Goal: Task Accomplishment & Management: Use online tool/utility

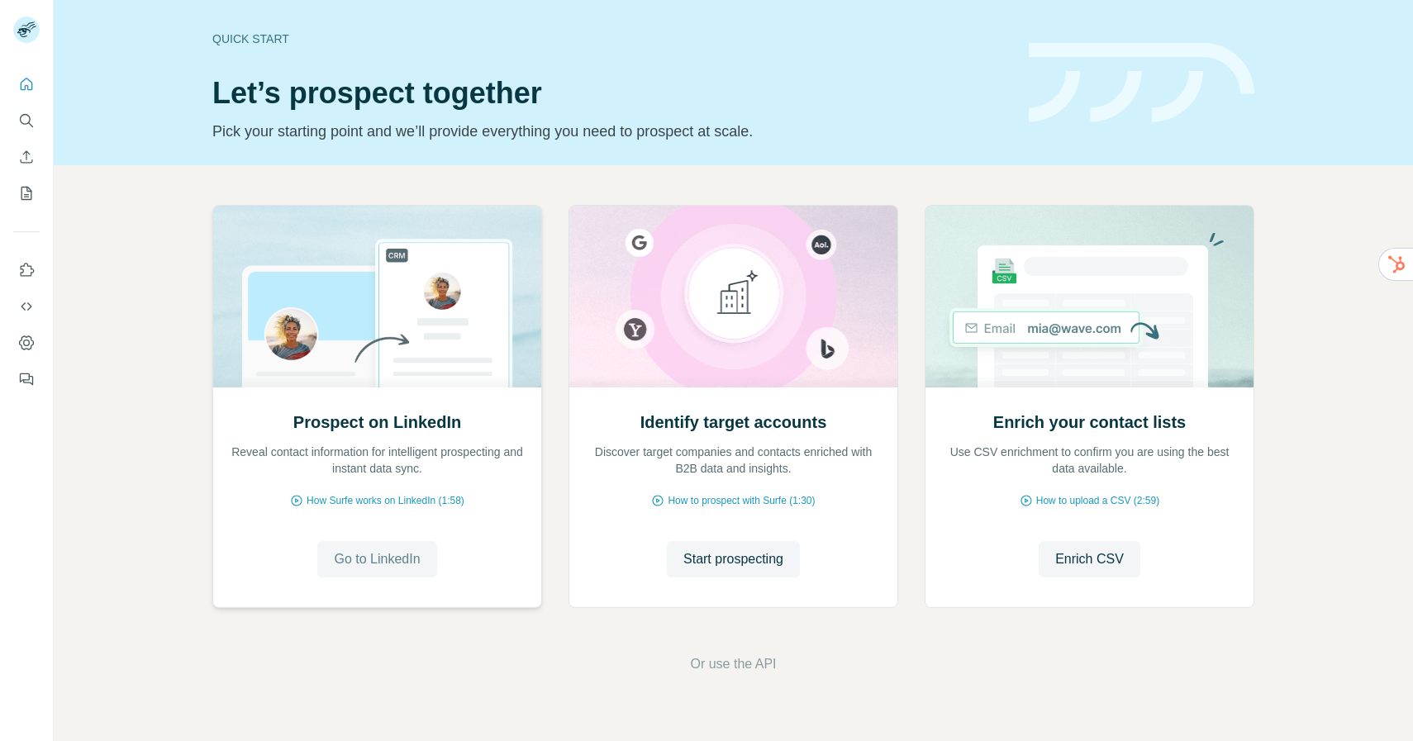
click at [411, 574] on button "Go to LinkedIn" at bounding box center [376, 559] width 119 height 36
click at [716, 557] on span "Start prospecting" at bounding box center [733, 559] width 100 height 20
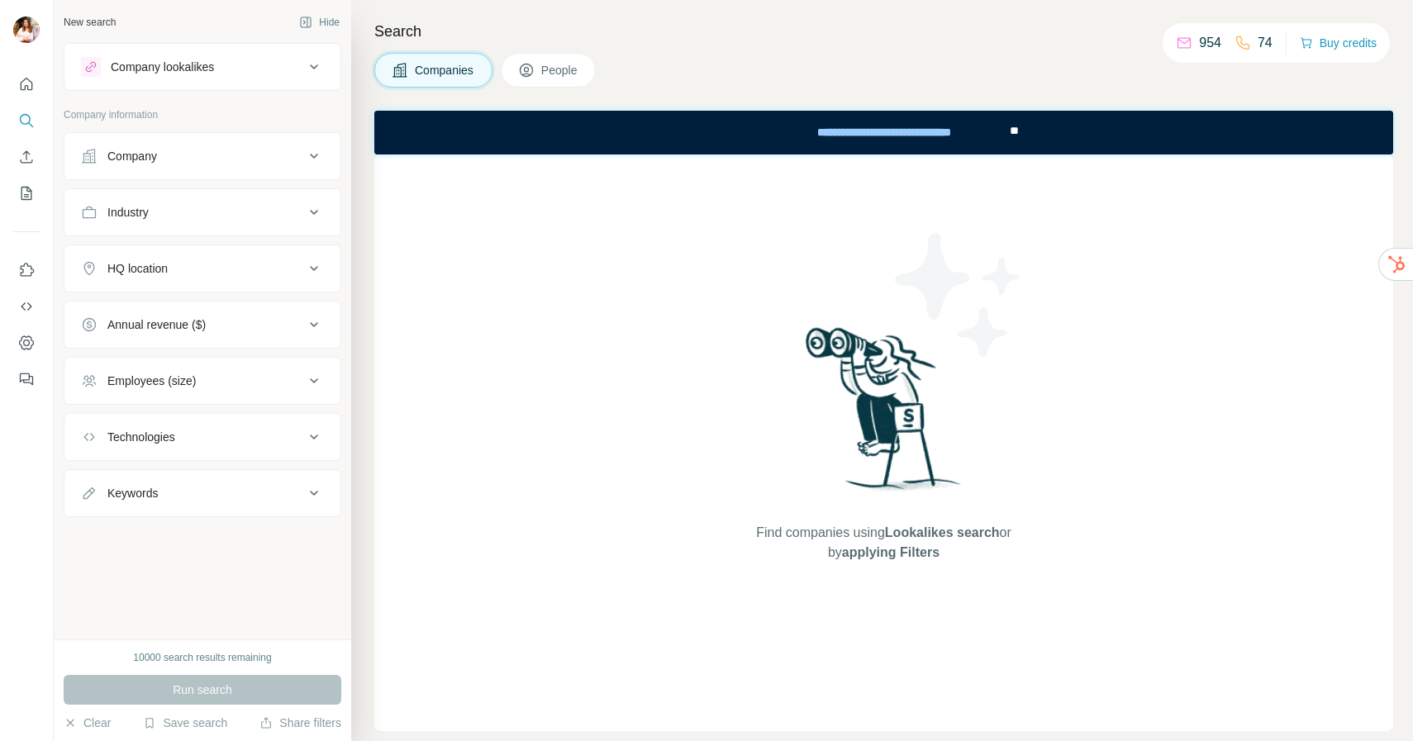
click at [209, 660] on div "10000 search results remaining" at bounding box center [202, 657] width 138 height 15
click at [209, 659] on div "10000 search results remaining" at bounding box center [202, 657] width 138 height 15
click at [207, 660] on div "10000 search results remaining" at bounding box center [202, 657] width 138 height 15
